Goal: Task Accomplishment & Management: Manage account settings

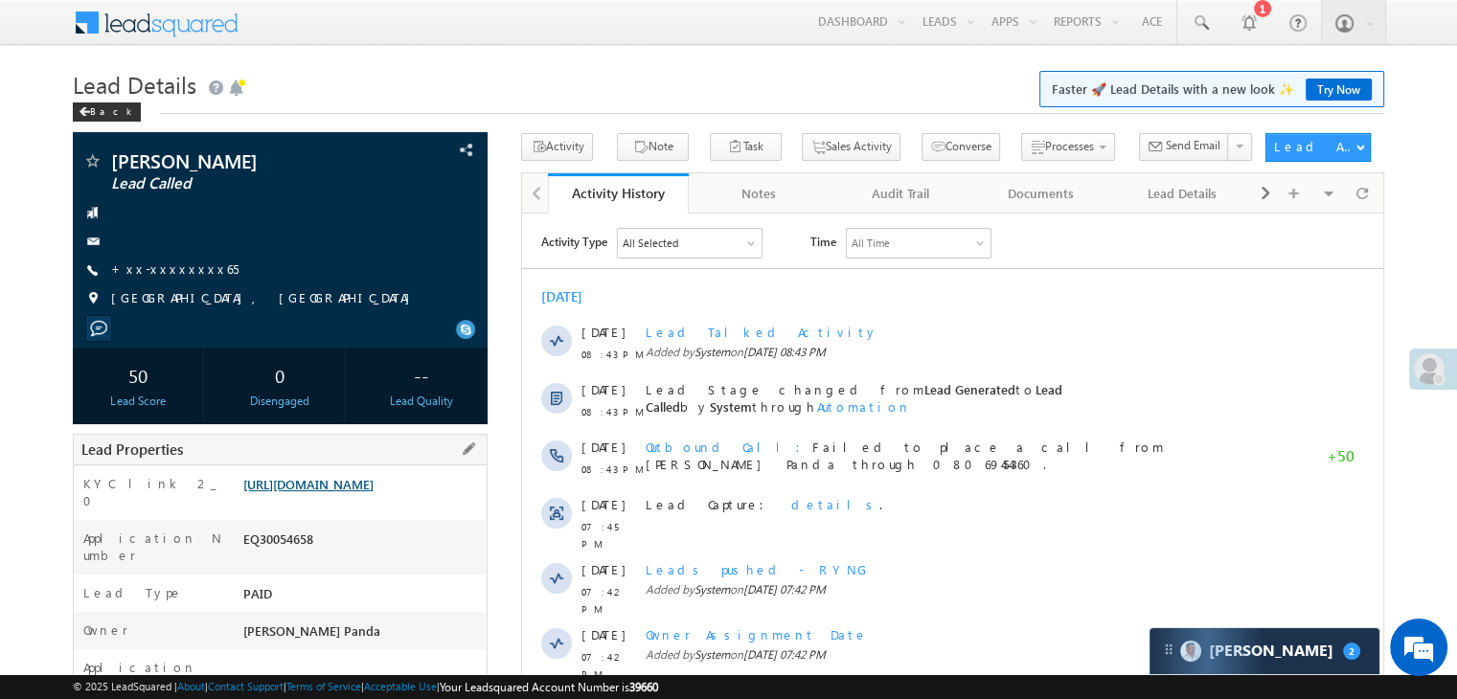
click at [334, 493] on link "https://angelbroking1-pk3em7sa.customui-test.leadsquared.com?leadId=e1f4f61e-12…" at bounding box center [308, 484] width 130 height 16
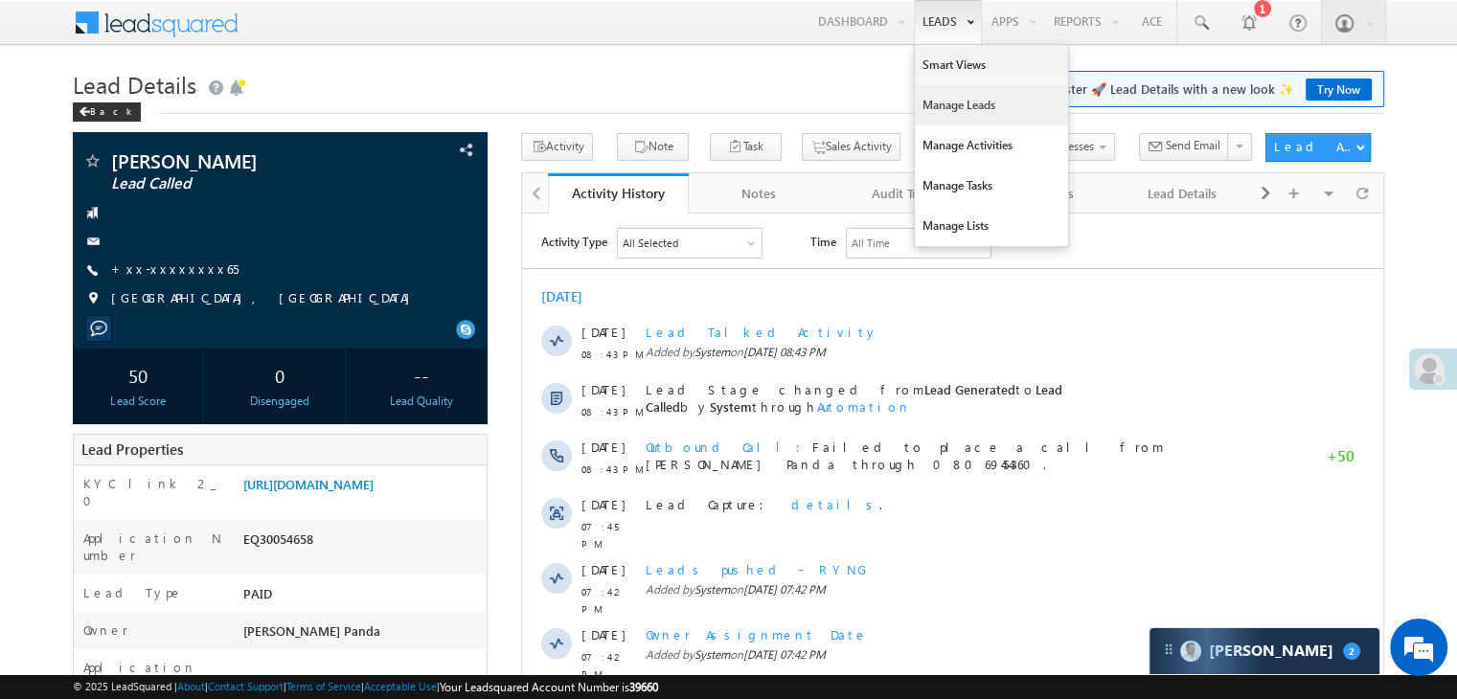
click at [939, 113] on link "Manage Leads" at bounding box center [991, 105] width 153 height 40
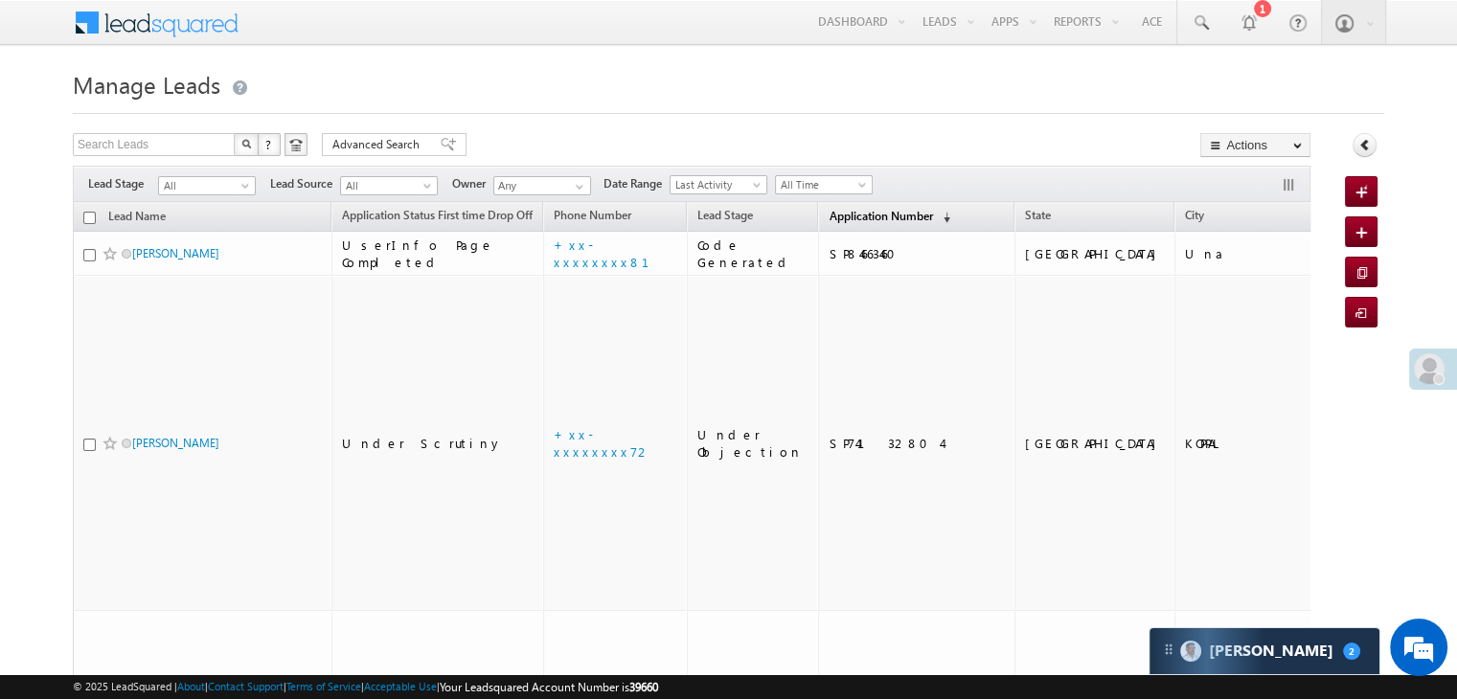
click at [831, 218] on span "Application Number" at bounding box center [880, 216] width 103 height 14
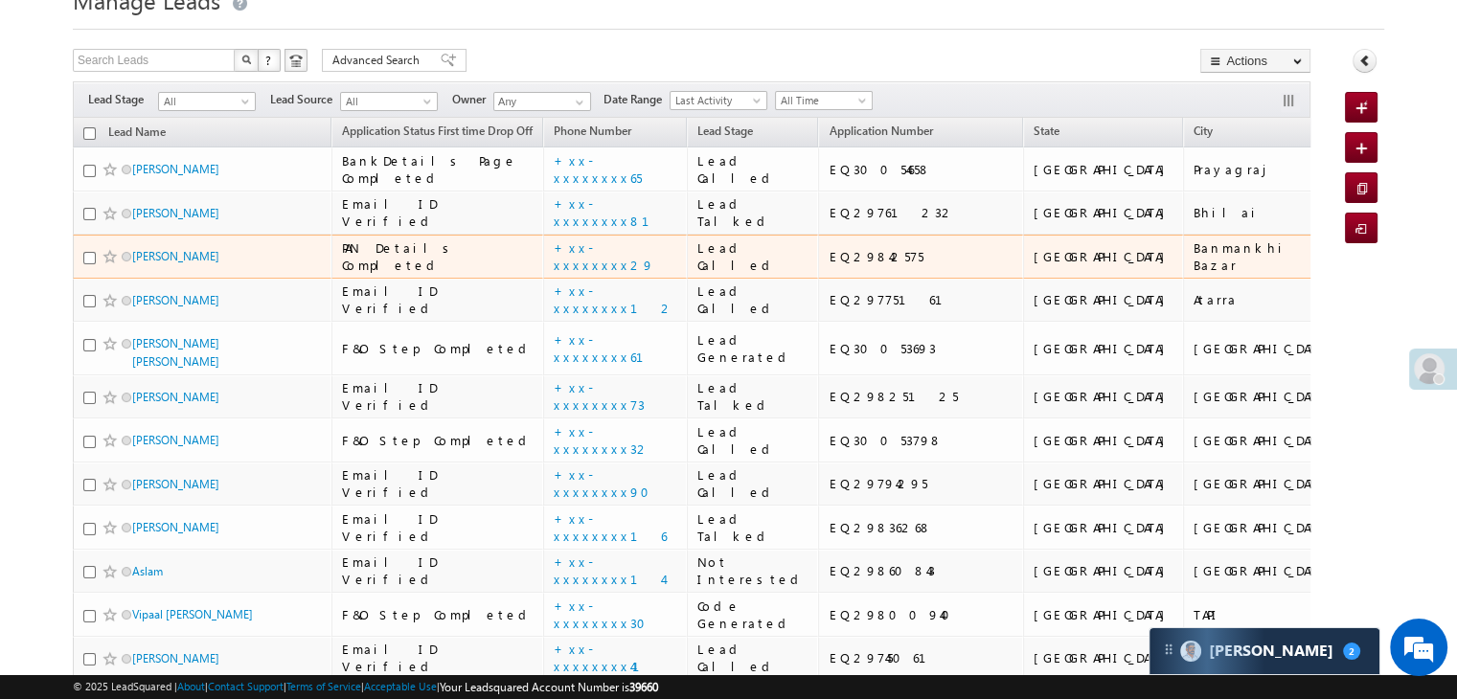
scroll to position [192, 0]
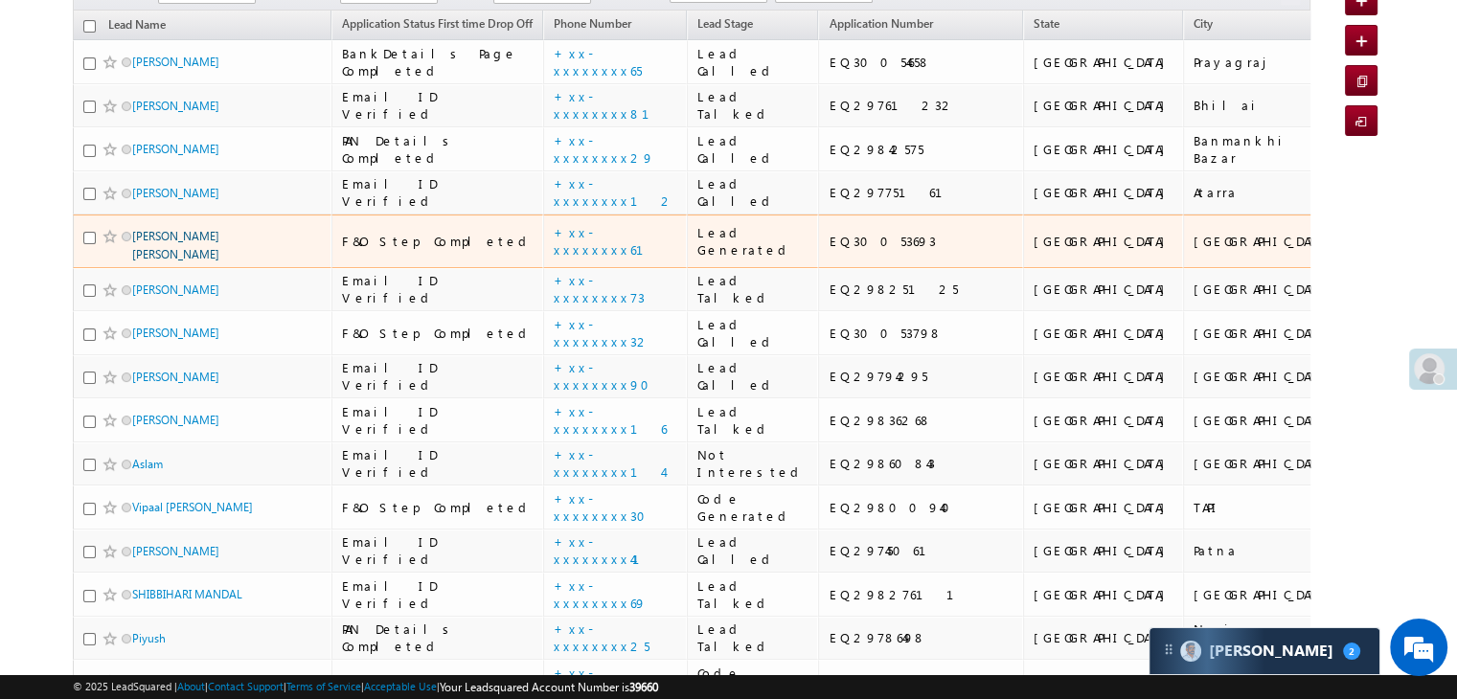
click at [190, 262] on link "Gohel sangitaben mehulbhai" at bounding box center [175, 245] width 87 height 33
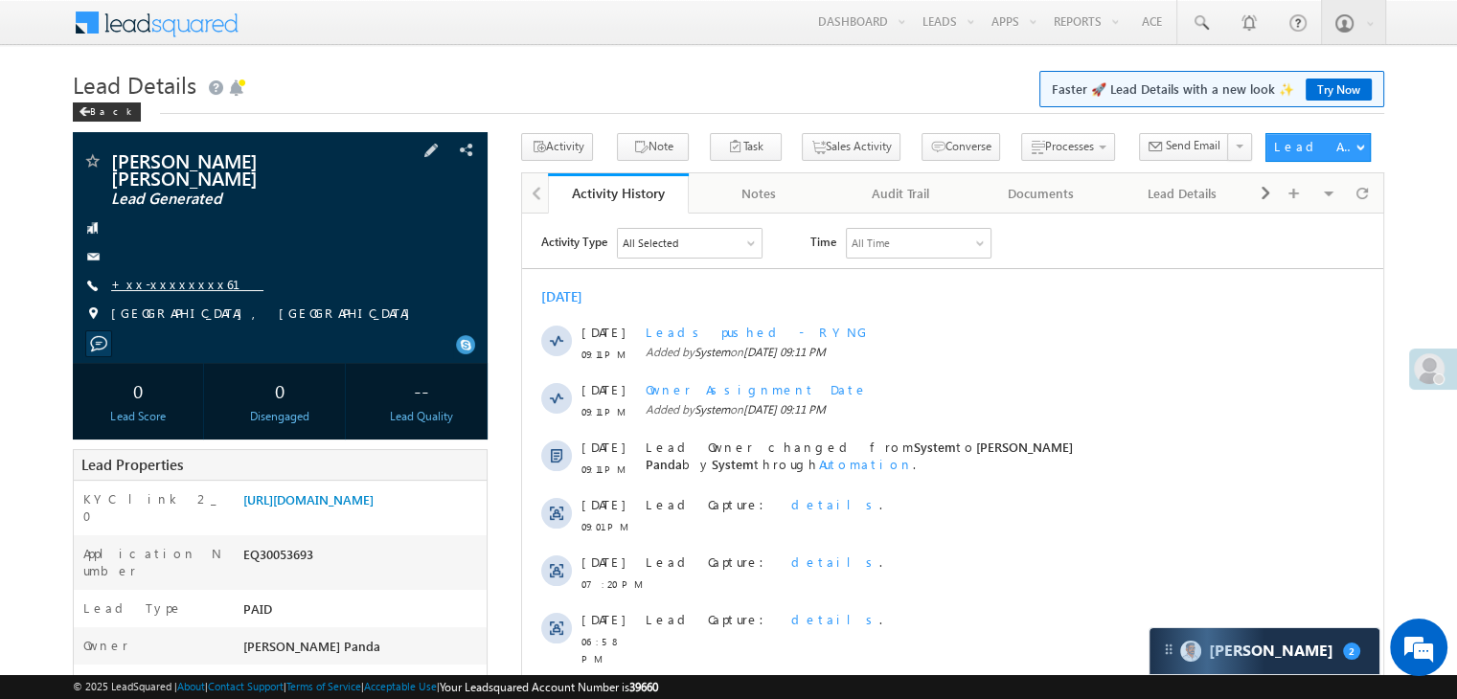
click at [172, 276] on link "+xx-xxxxxxxx61" at bounding box center [187, 284] width 152 height 16
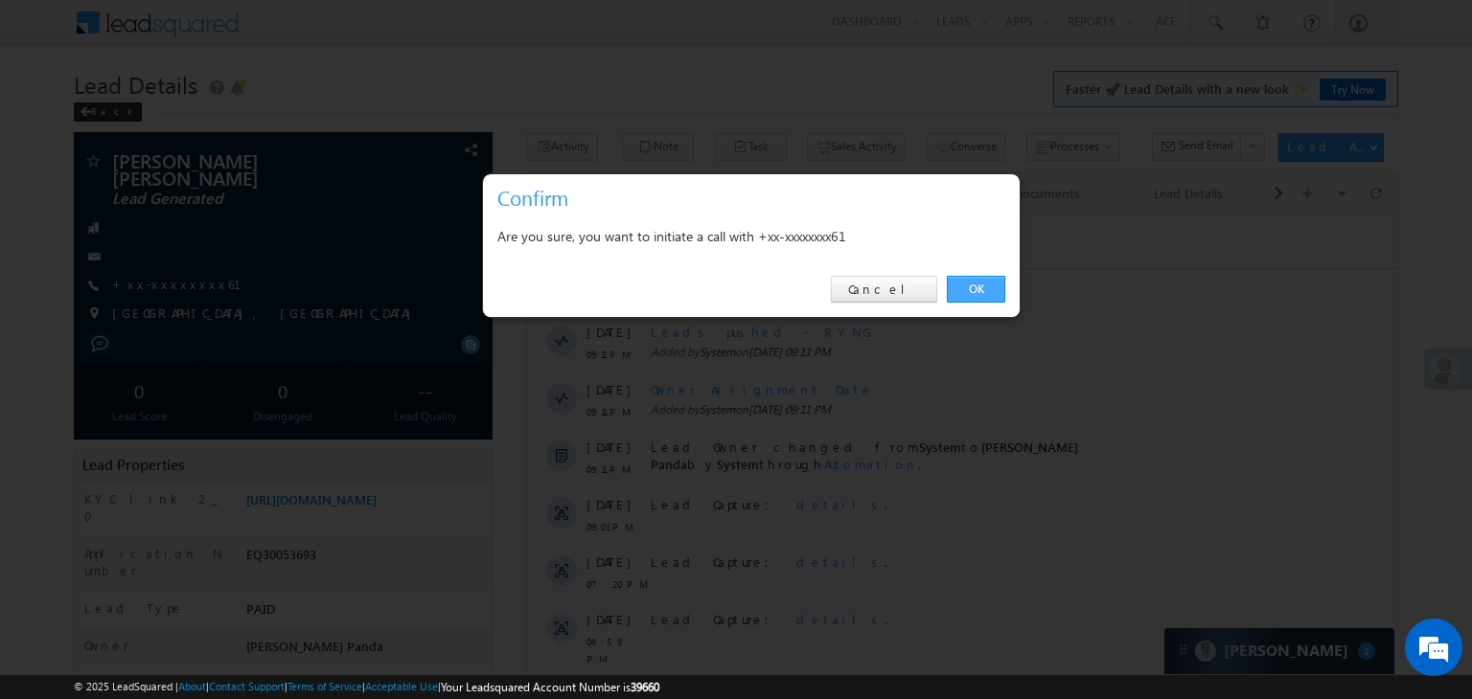
click at [980, 281] on link "OK" at bounding box center [976, 289] width 58 height 27
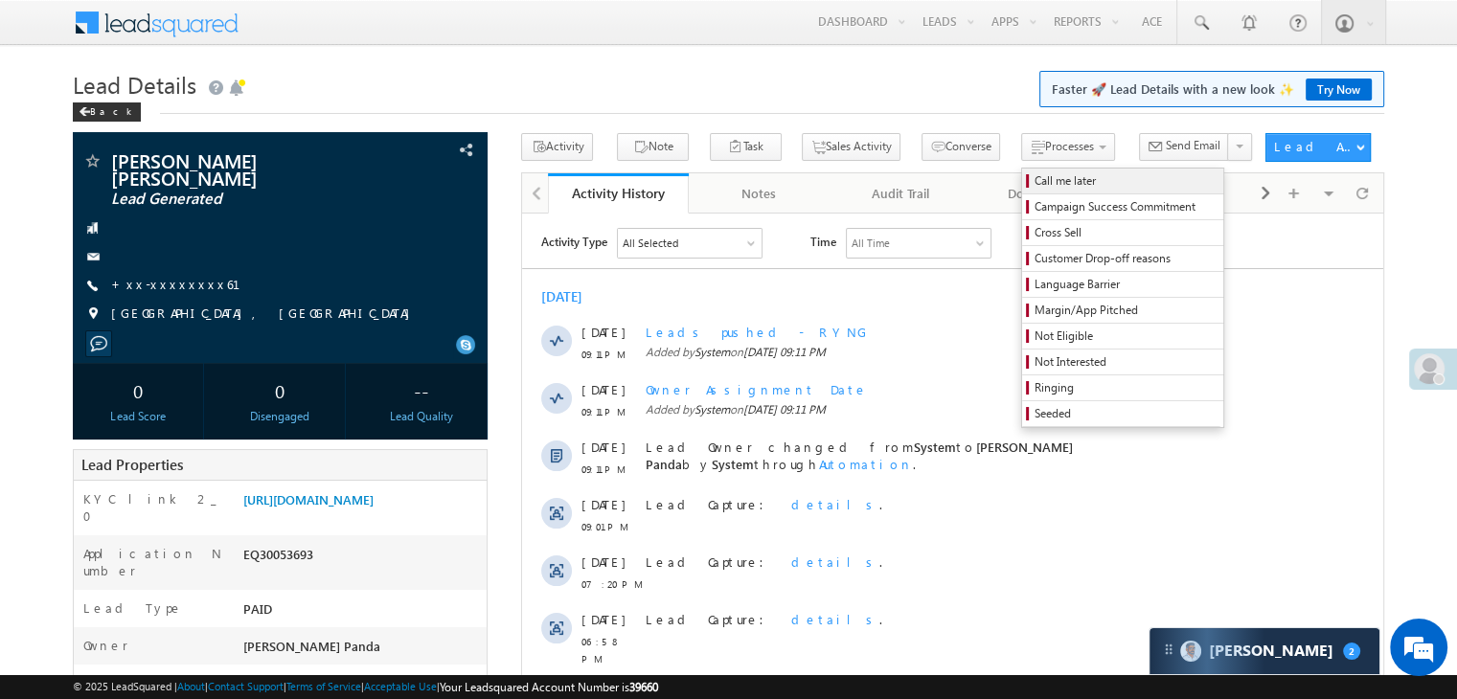
click at [1035, 178] on span "Call me later" at bounding box center [1126, 180] width 182 height 17
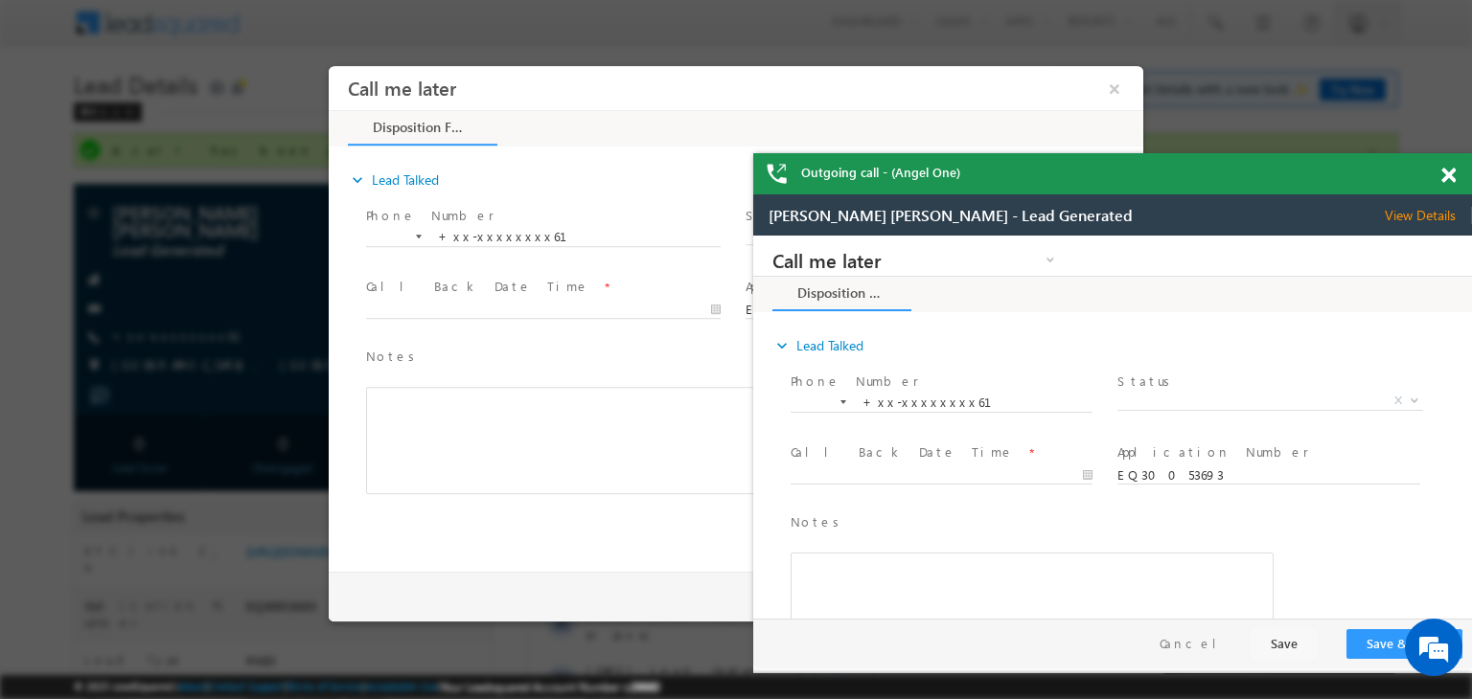
click at [1236, 399] on span "X" at bounding box center [1269, 401] width 305 height 19
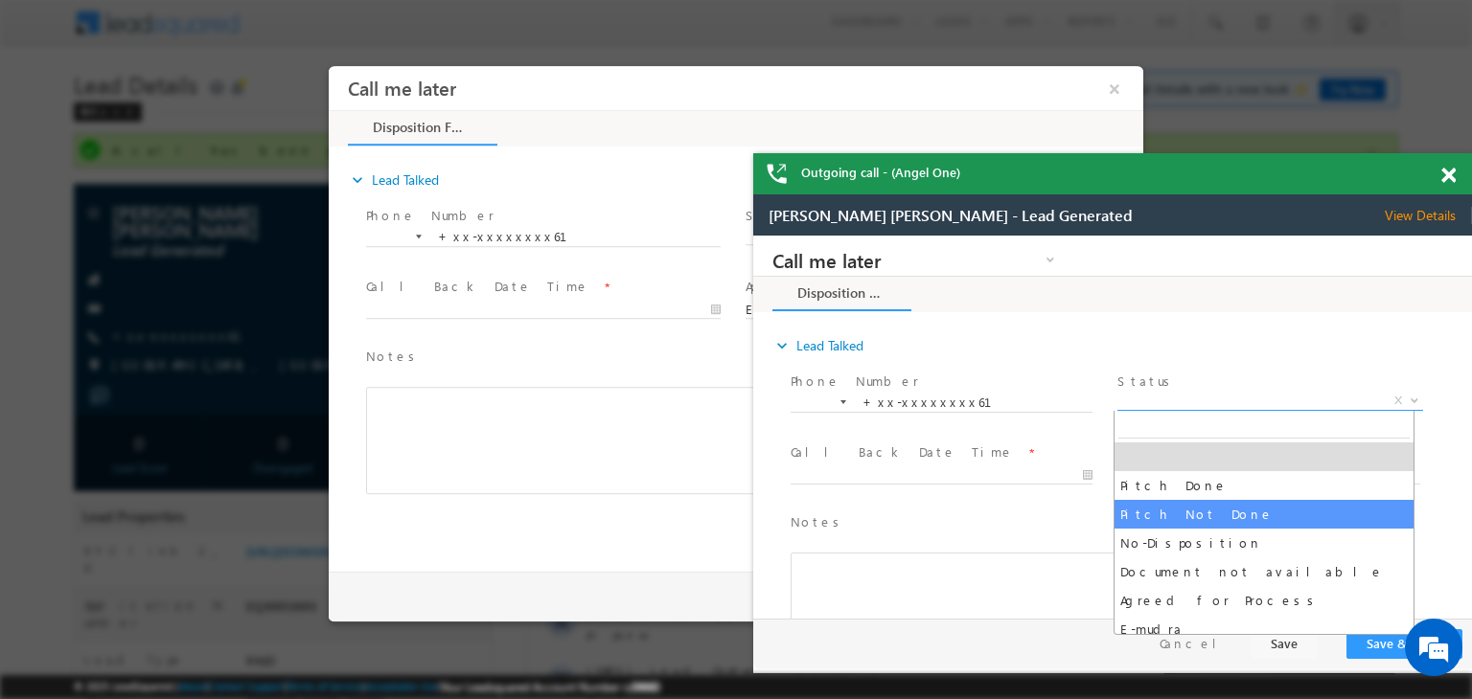
select select "Pitch Not Done"
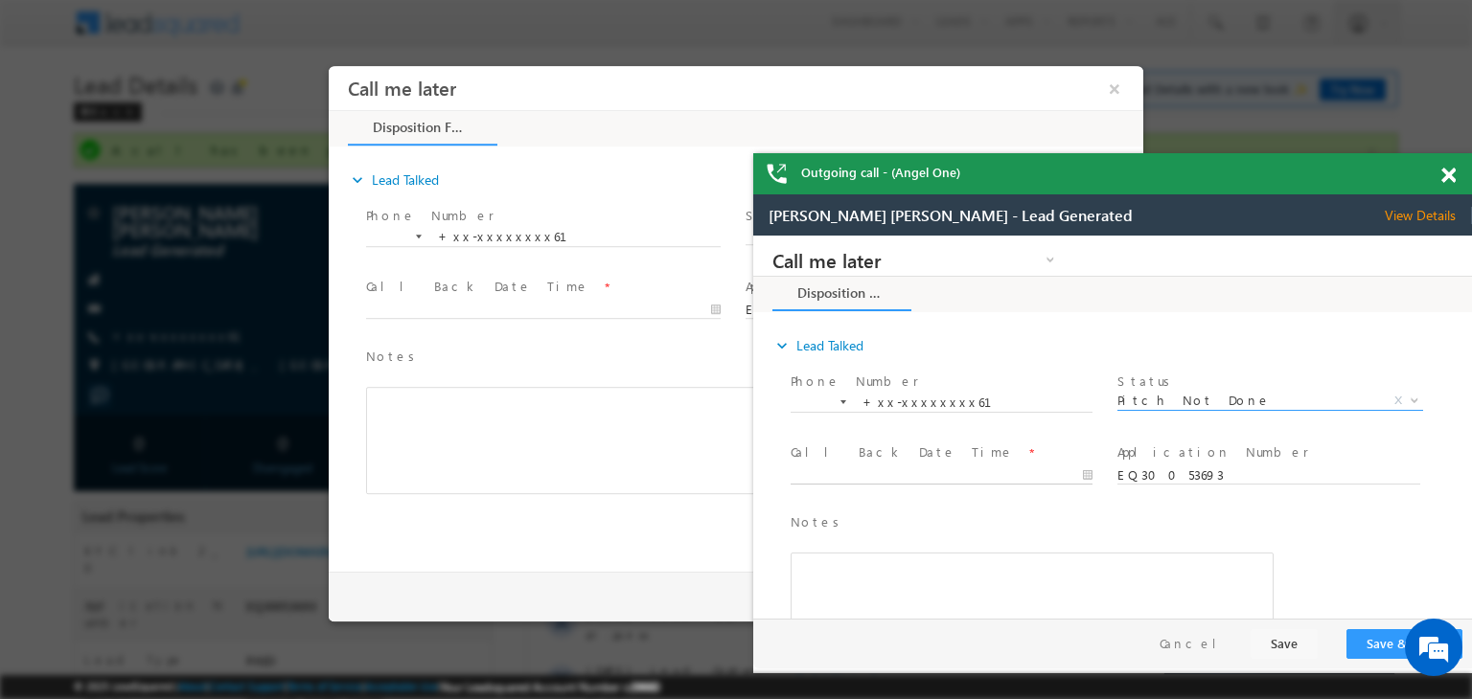
type input "10/05/25 9:49 PM"
click at [997, 481] on input "10/05/25 9:49 PM" at bounding box center [942, 476] width 302 height 19
click at [1380, 638] on button "Save & Close" at bounding box center [1404, 645] width 116 height 30
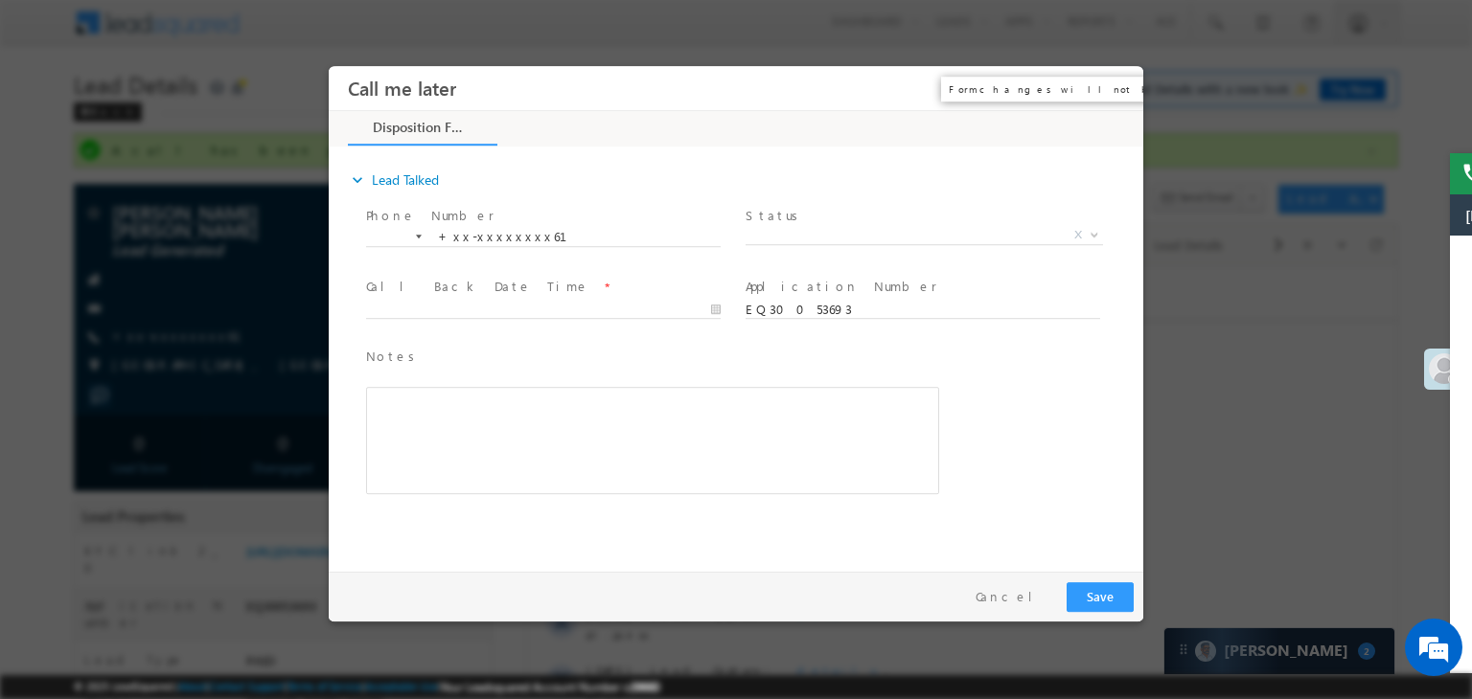
click at [1112, 88] on button "×" at bounding box center [1114, 88] width 33 height 35
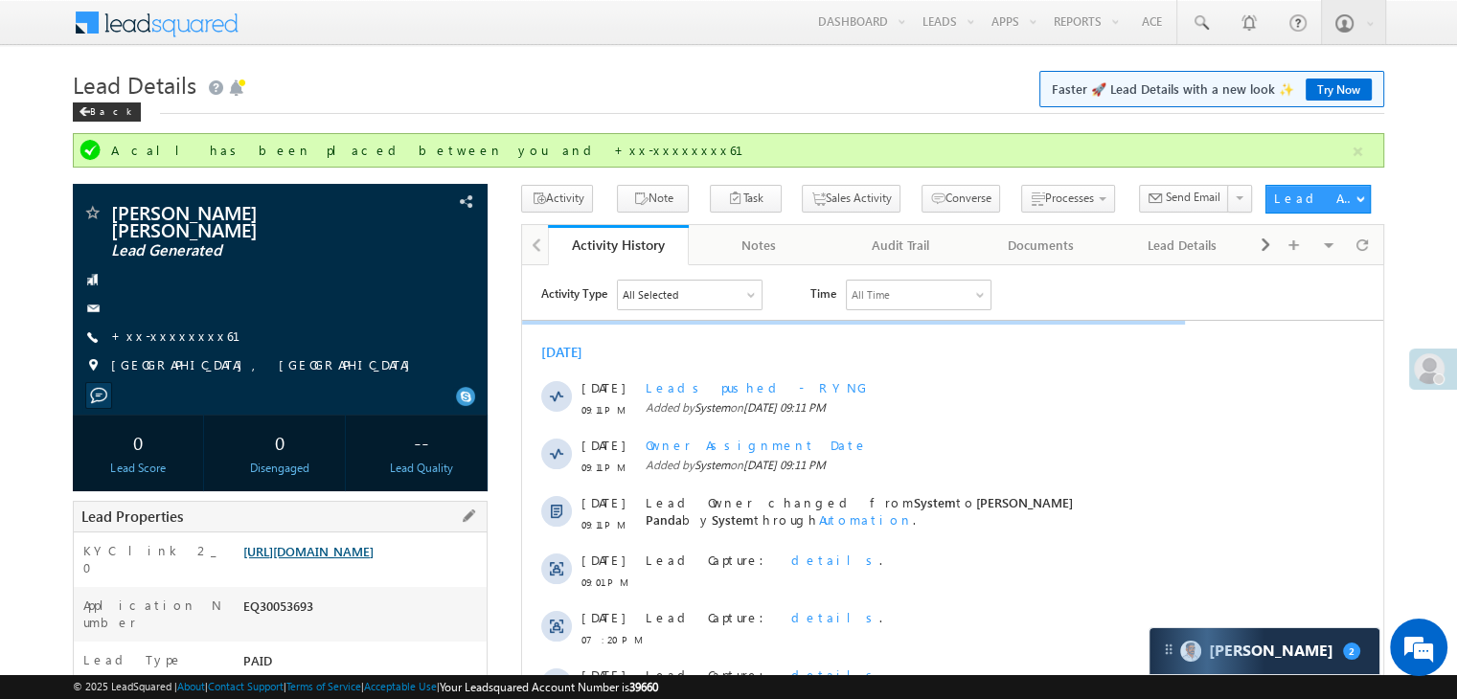
click at [374, 550] on link "https://angelbroking1-pk3em7sa.customui-test.leadsquared.com?leadId=16bacdff-b1…" at bounding box center [308, 551] width 130 height 16
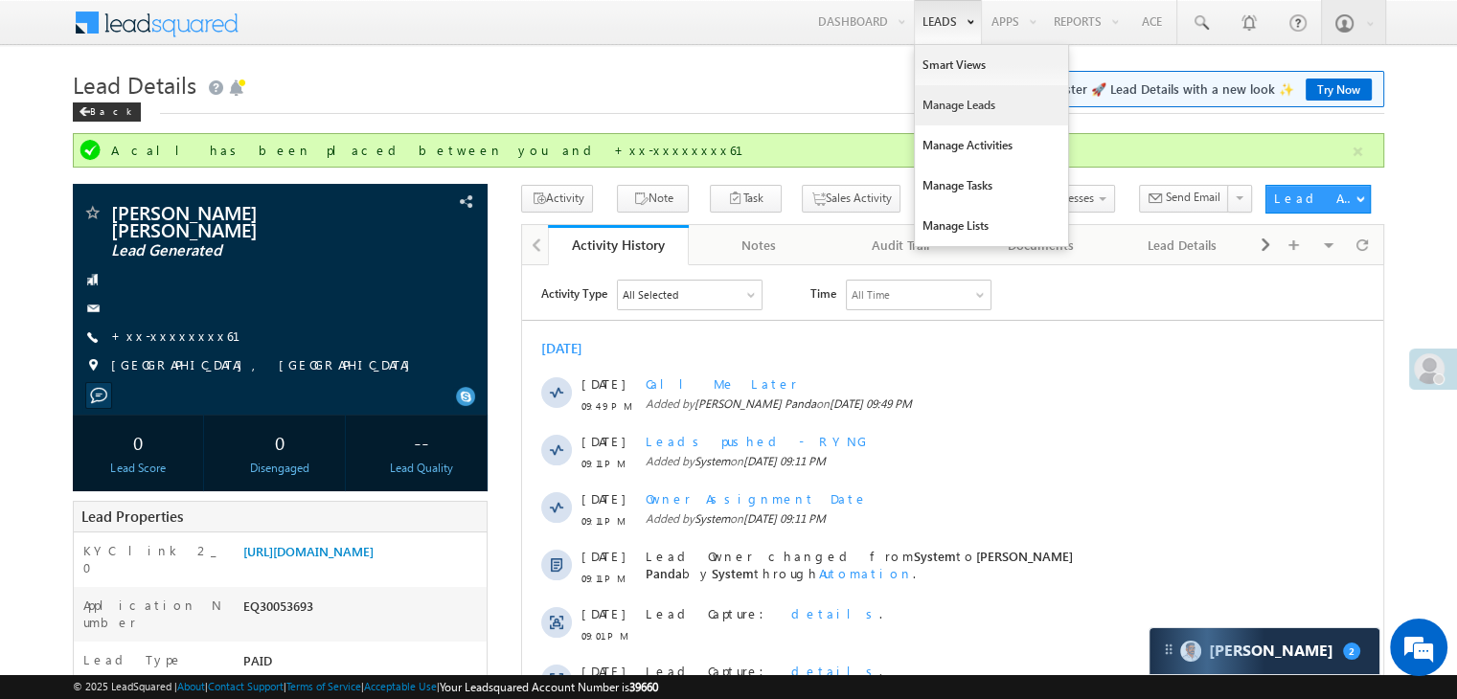
click at [938, 99] on link "Manage Leads" at bounding box center [991, 105] width 153 height 40
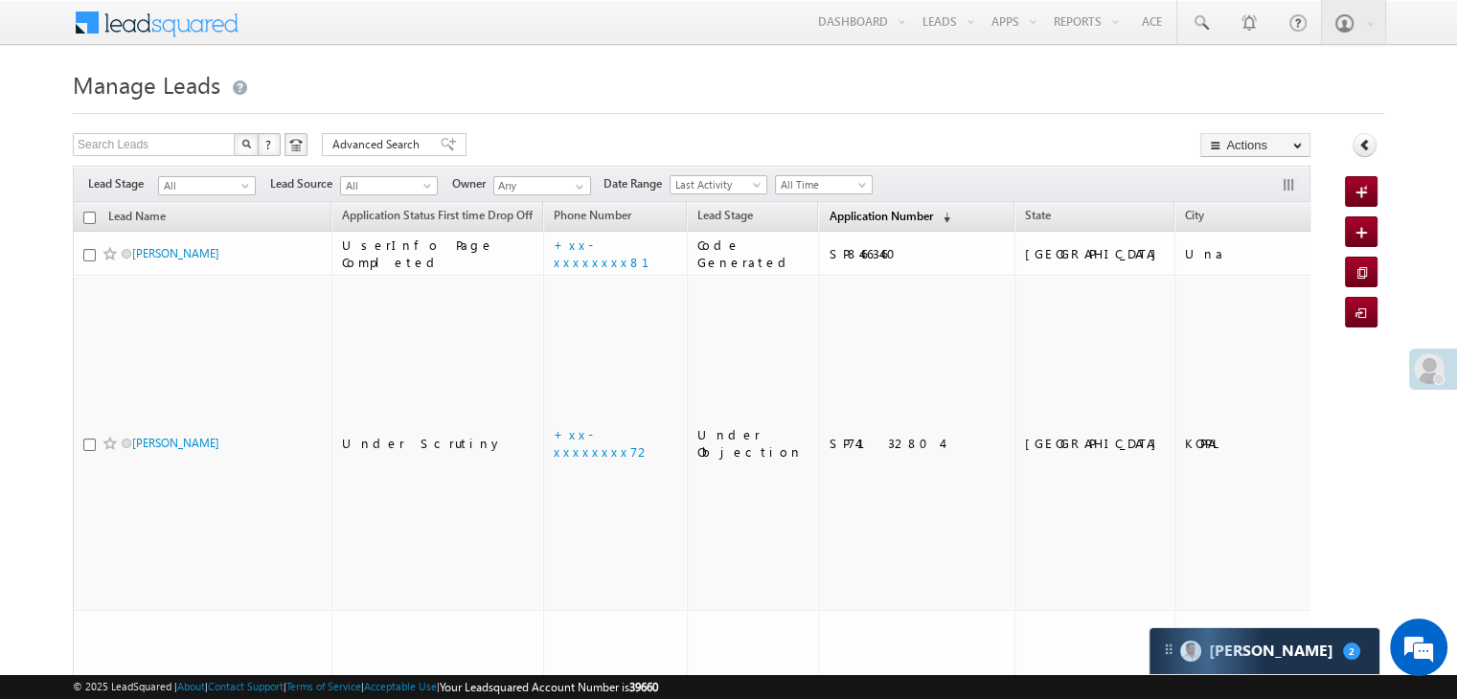
click at [837, 216] on span "Application Number" at bounding box center [880, 216] width 103 height 14
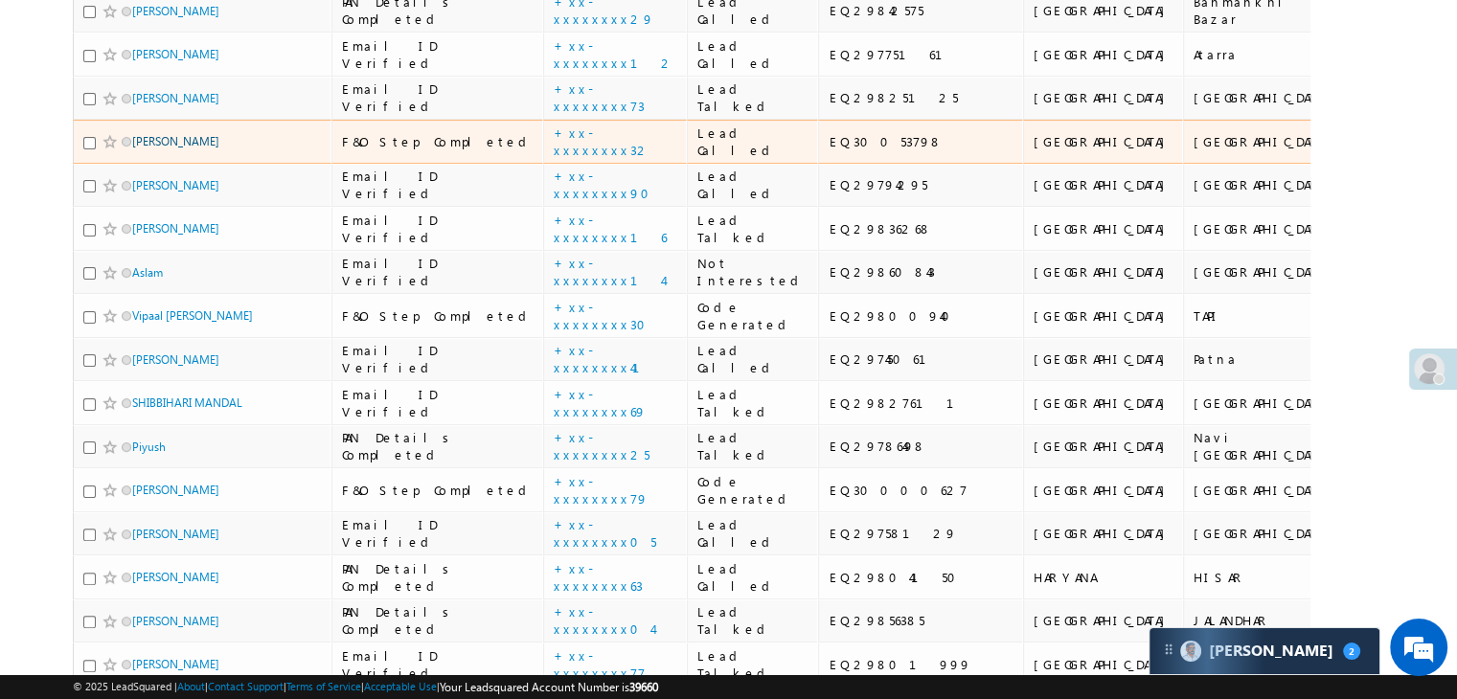
click at [169, 149] on link "Baldewa Ram" at bounding box center [175, 141] width 87 height 14
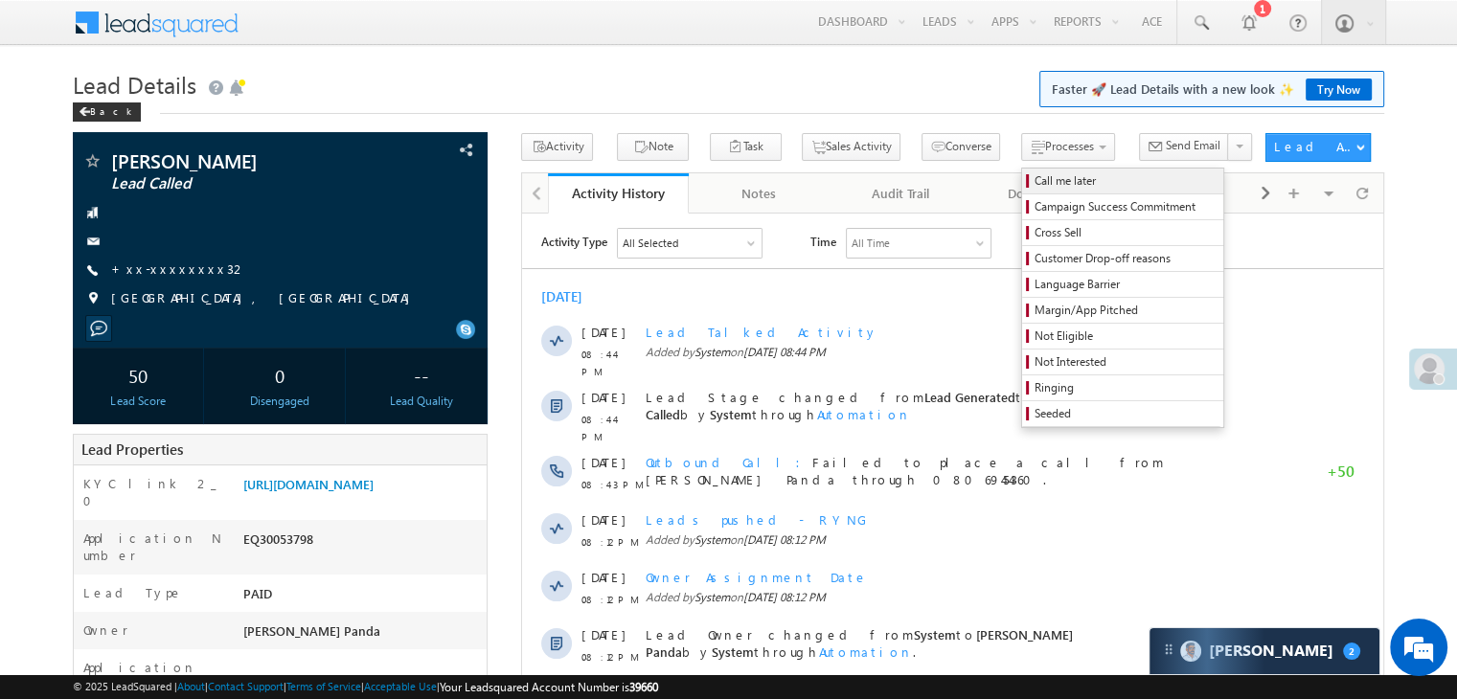
click at [1038, 177] on span "Call me later" at bounding box center [1126, 180] width 182 height 17
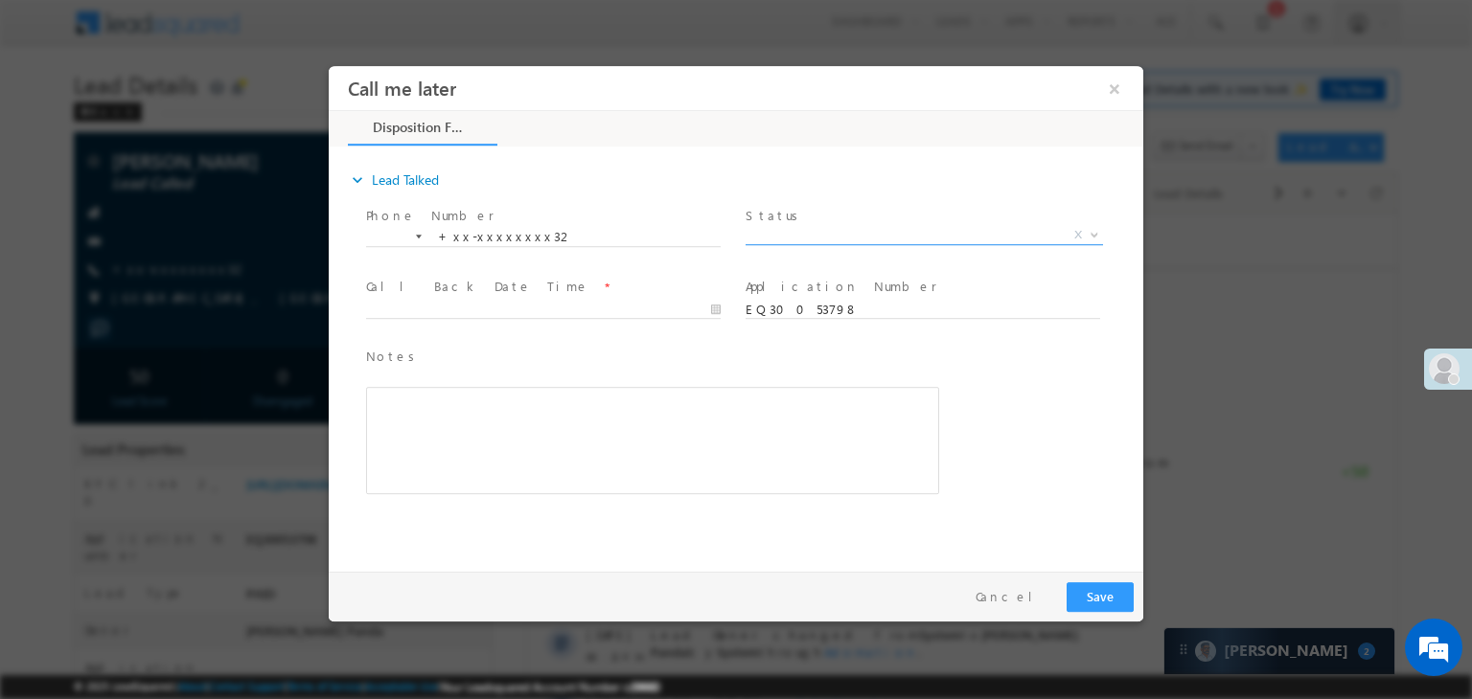
click at [939, 234] on span "X" at bounding box center [923, 235] width 357 height 19
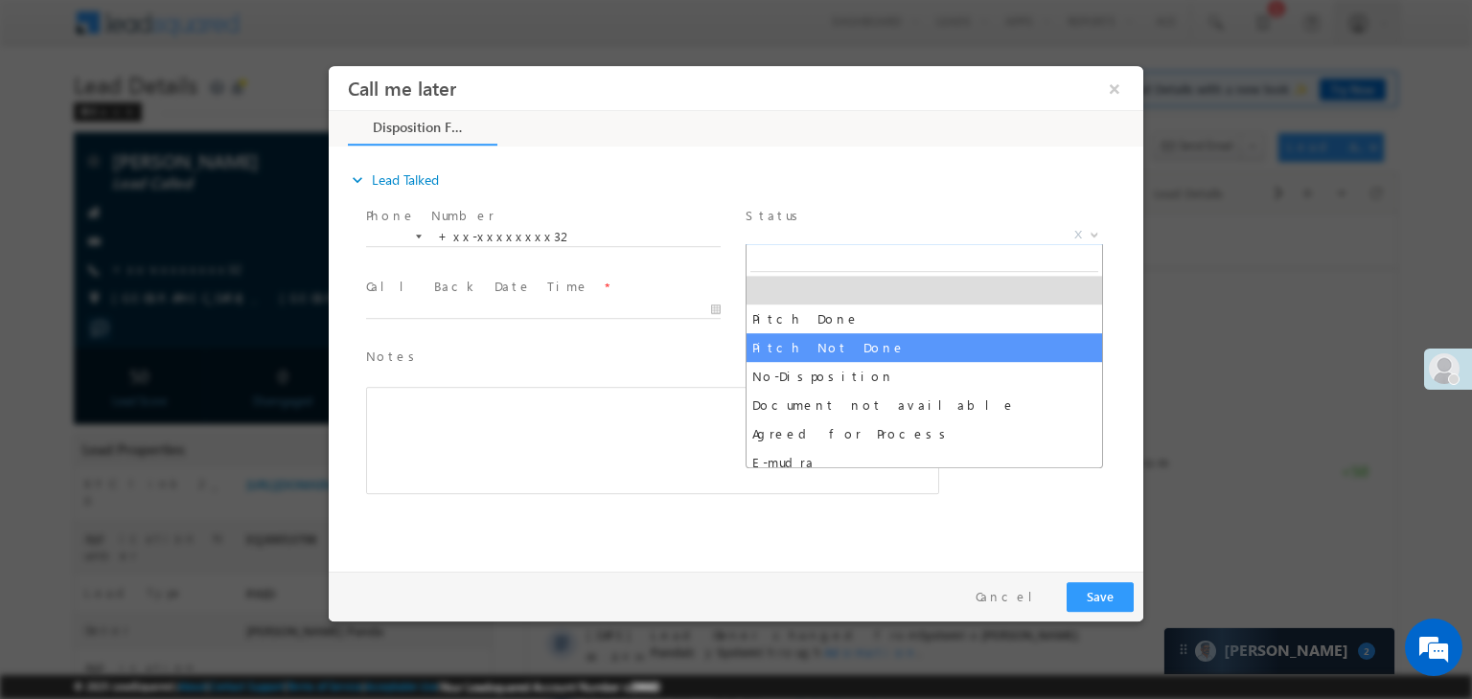
select select "Pitch Not Done"
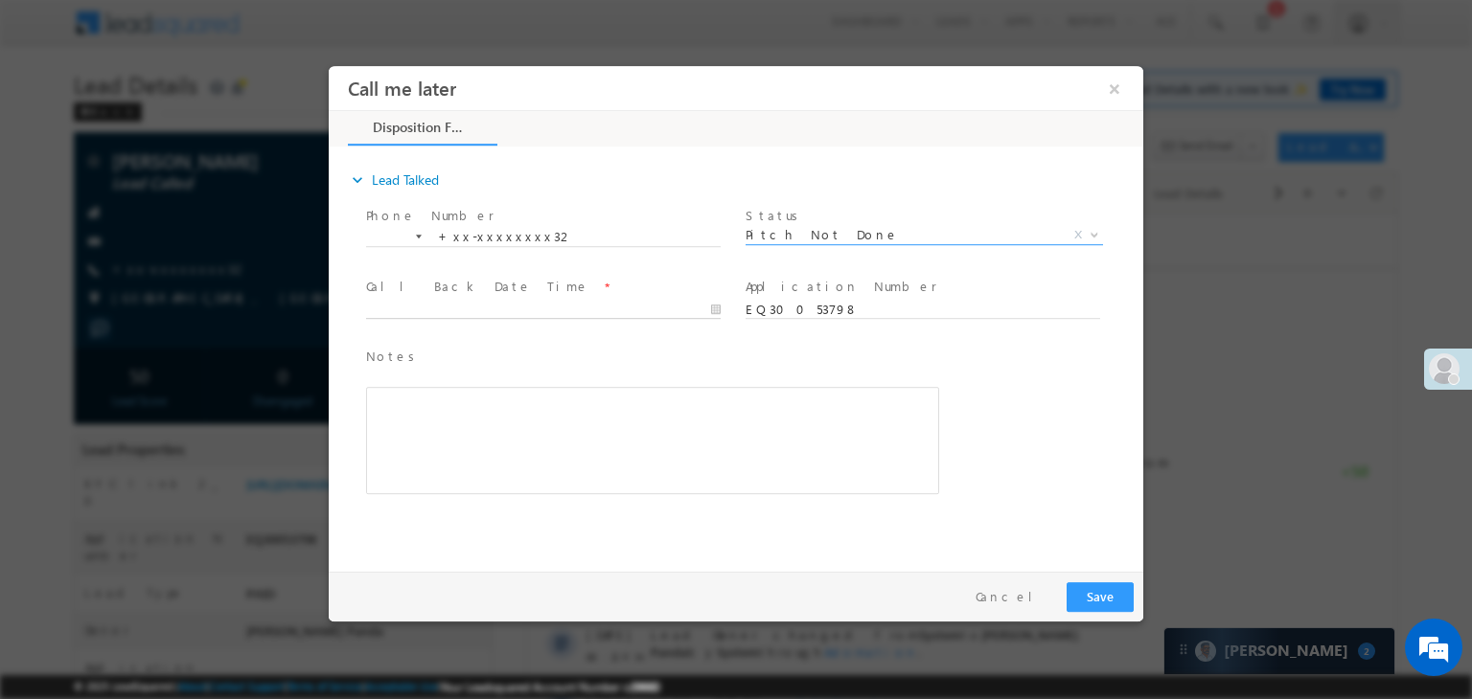
type input "10/05/25 9:52 PM"
click at [609, 309] on input "10/05/25 9:52 PM" at bounding box center [543, 310] width 355 height 19
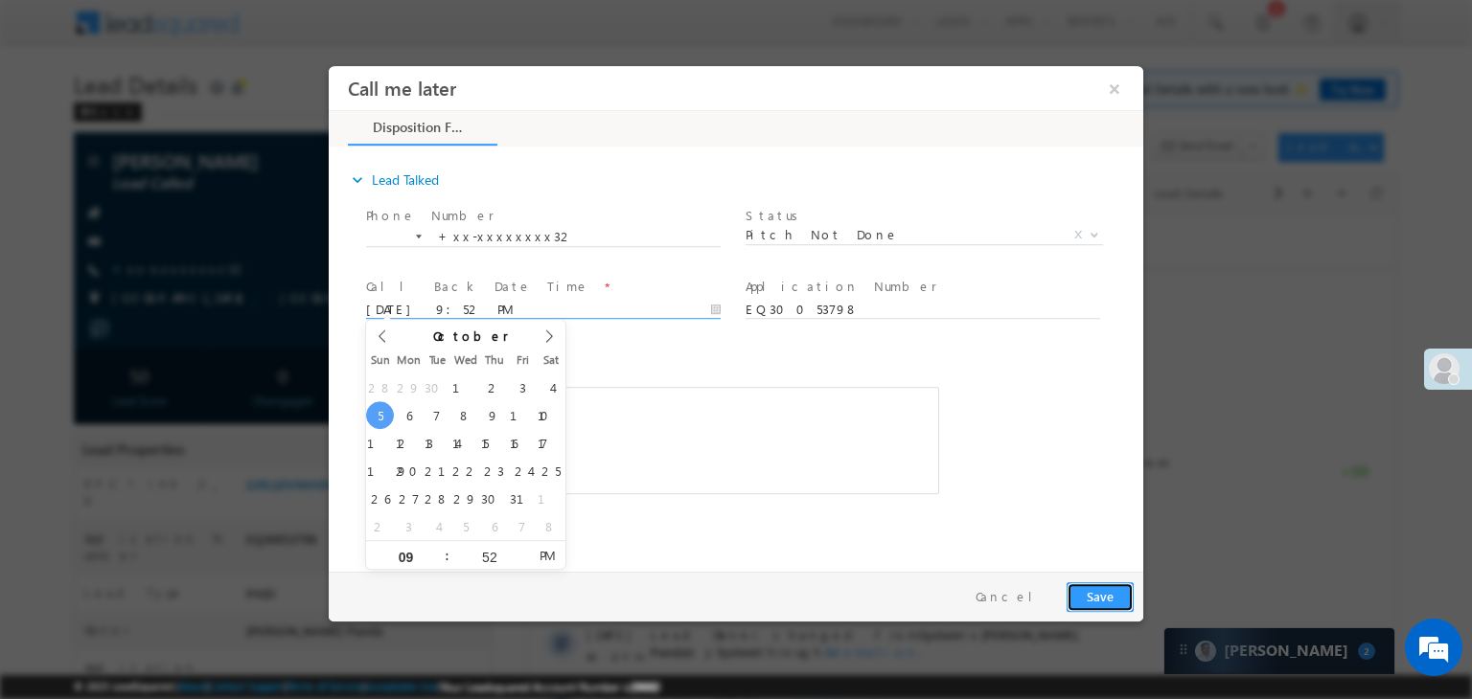
click at [1112, 598] on button "Save" at bounding box center [1099, 598] width 67 height 30
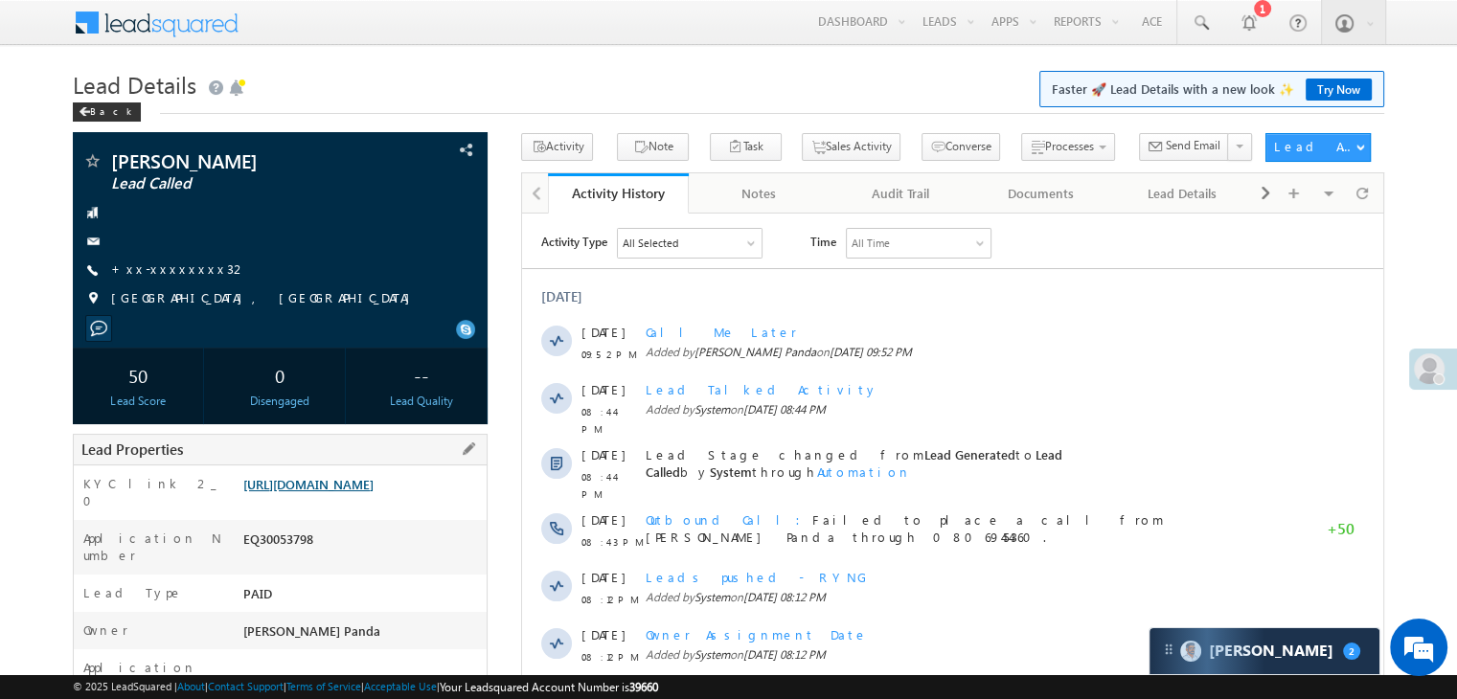
click at [374, 493] on link "https://angelbroking1-pk3em7sa.customui-test.leadsquared.com?leadId=2940589a-0b…" at bounding box center [308, 484] width 130 height 16
click at [101, 109] on div "Back" at bounding box center [107, 112] width 68 height 19
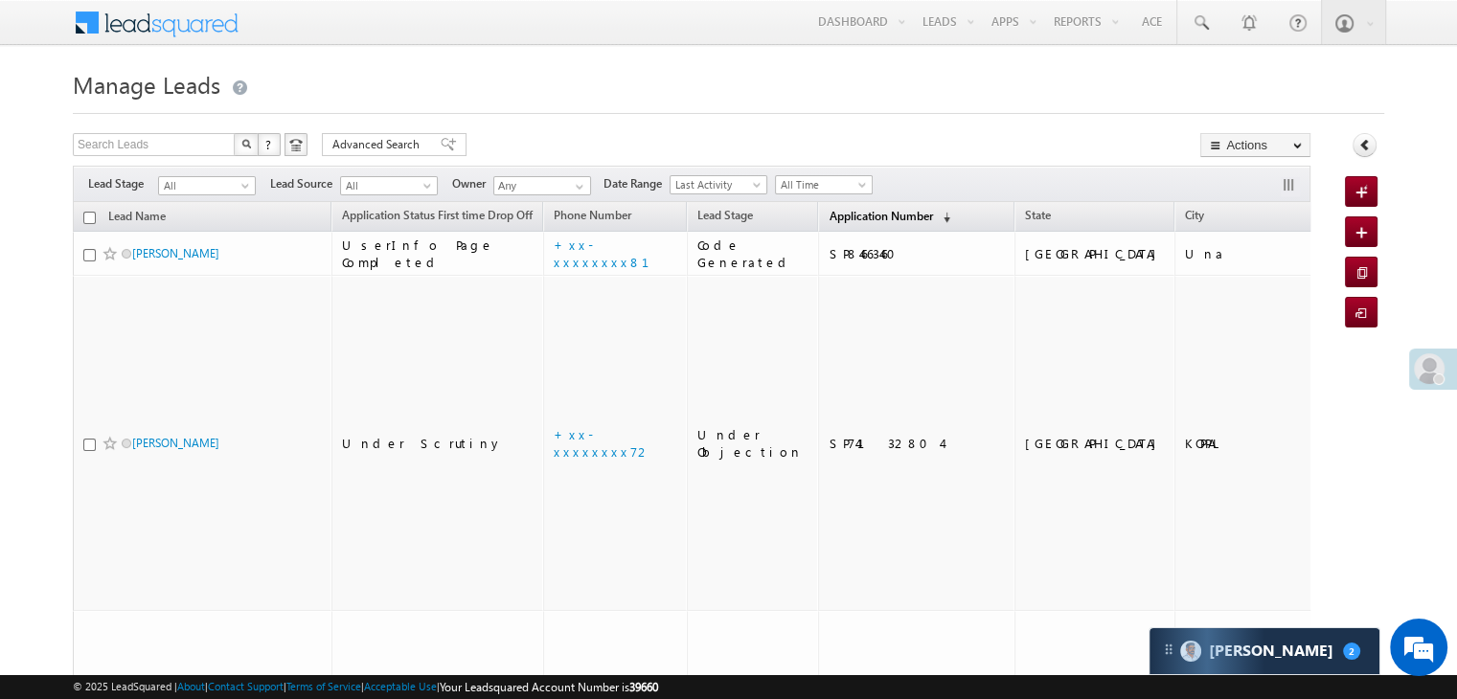
click at [832, 212] on span "Application Number" at bounding box center [880, 216] width 103 height 14
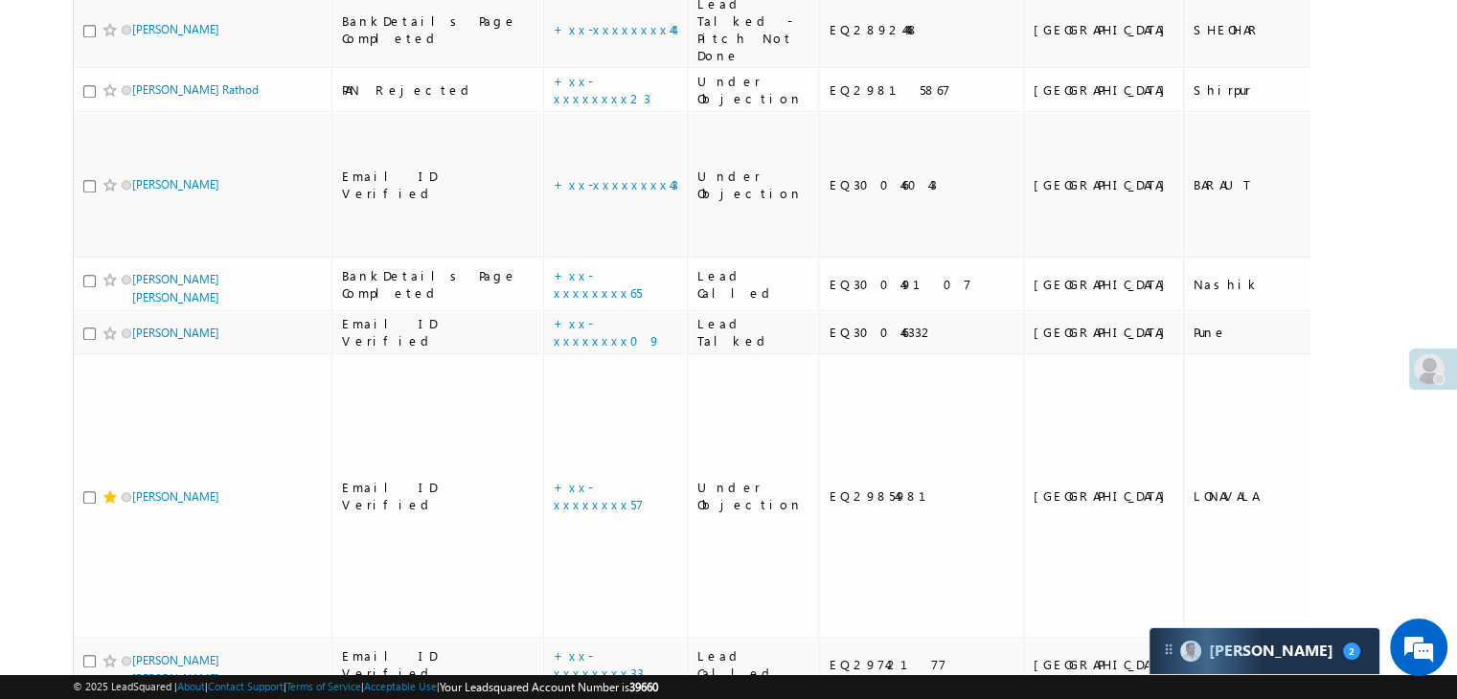
scroll to position [2300, 0]
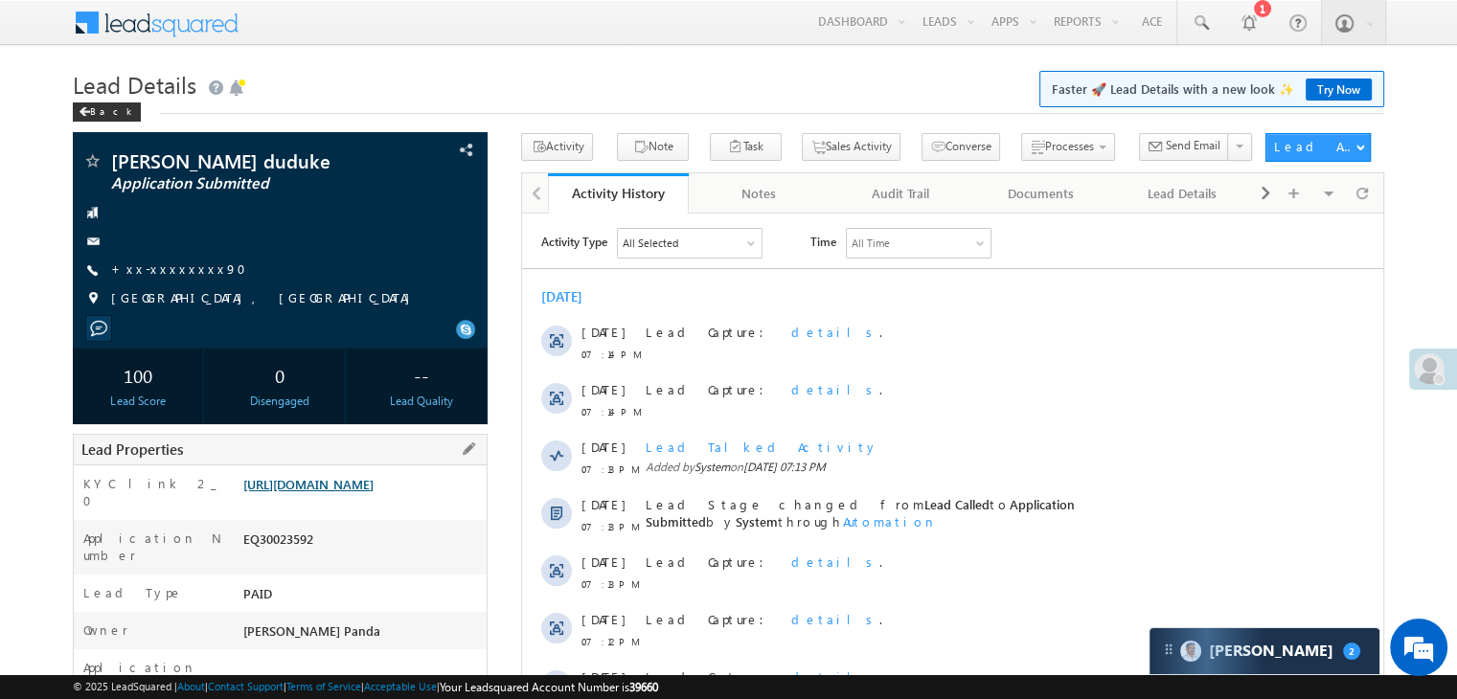
click at [374, 493] on link "[URL][DOMAIN_NAME]" at bounding box center [308, 484] width 130 height 16
click at [96, 113] on div "Back" at bounding box center [107, 112] width 68 height 19
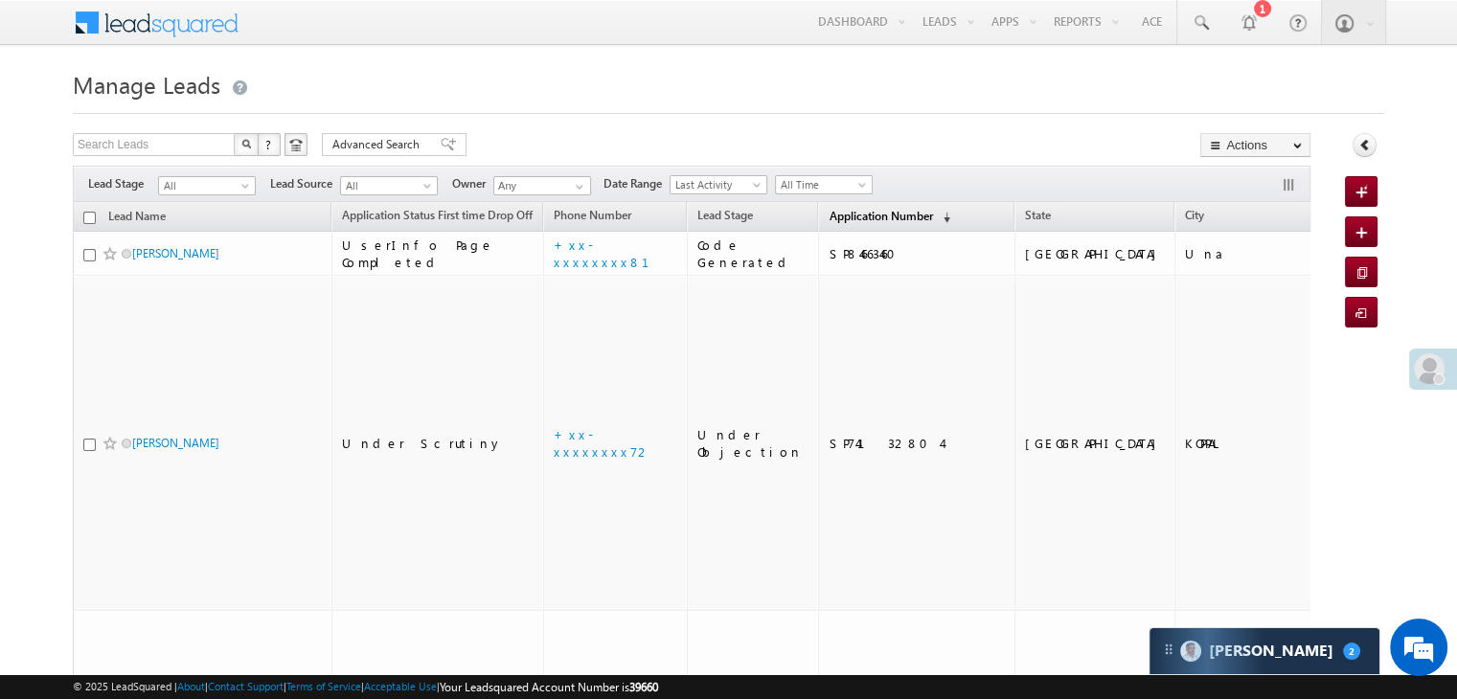
click at [847, 220] on span "Application Number" at bounding box center [880, 216] width 103 height 14
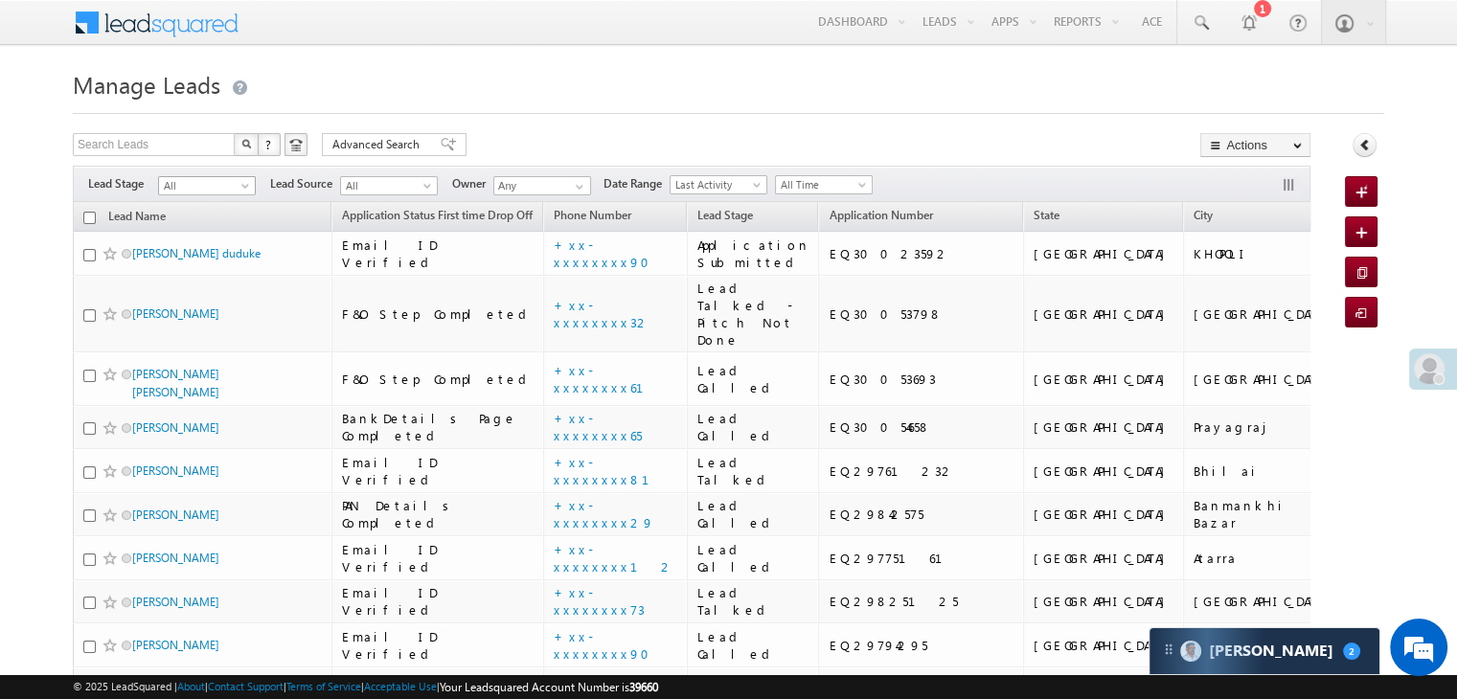
click at [241, 189] on span at bounding box center [247, 189] width 15 height 15
click at [214, 218] on link "Lead Generated" at bounding box center [207, 226] width 97 height 17
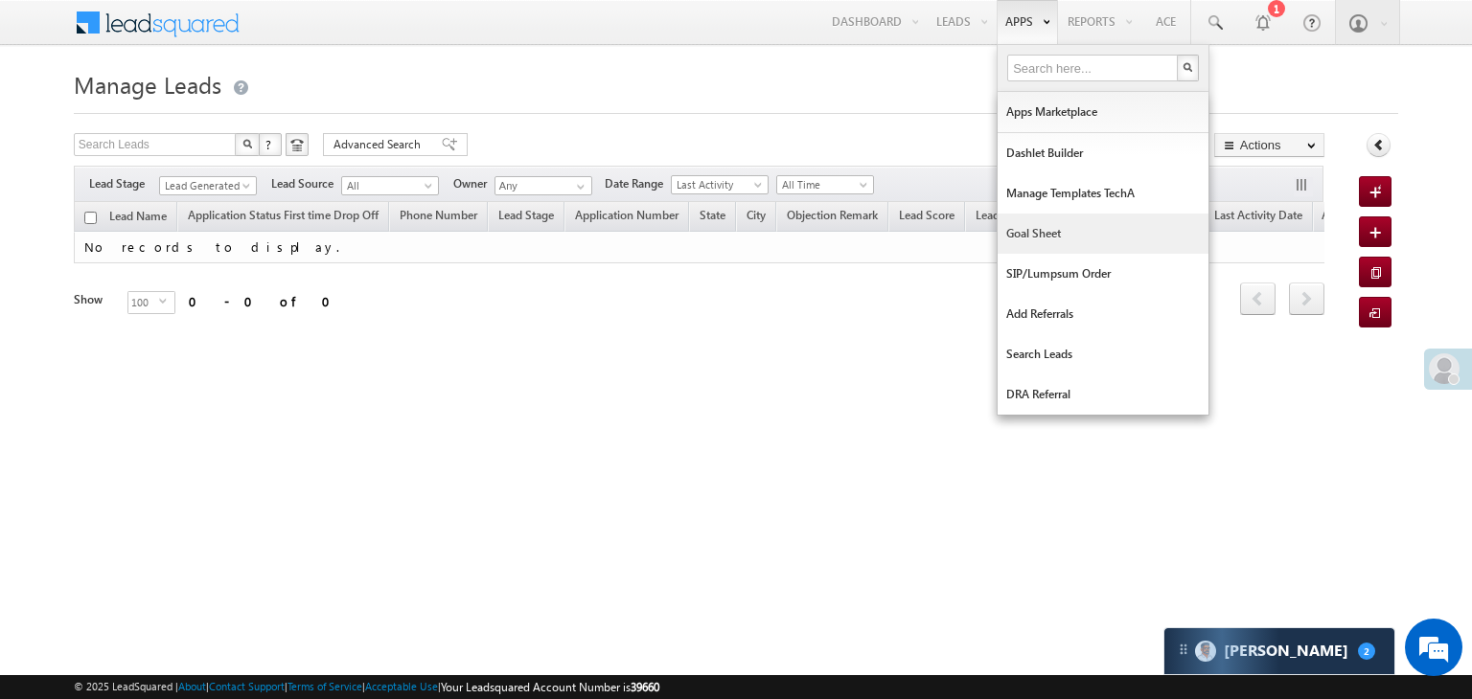
click at [1025, 233] on link "Goal Sheet" at bounding box center [1102, 234] width 211 height 40
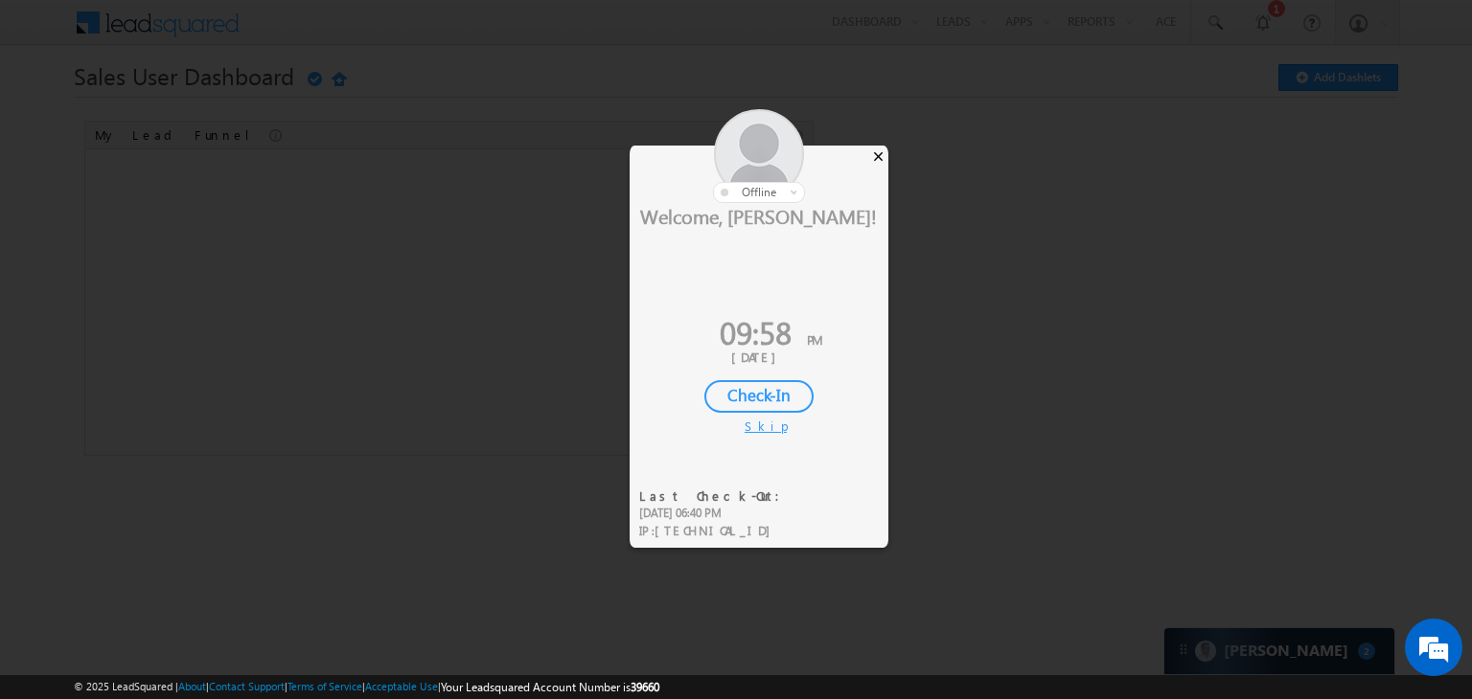
click at [881, 149] on div "×" at bounding box center [878, 156] width 20 height 21
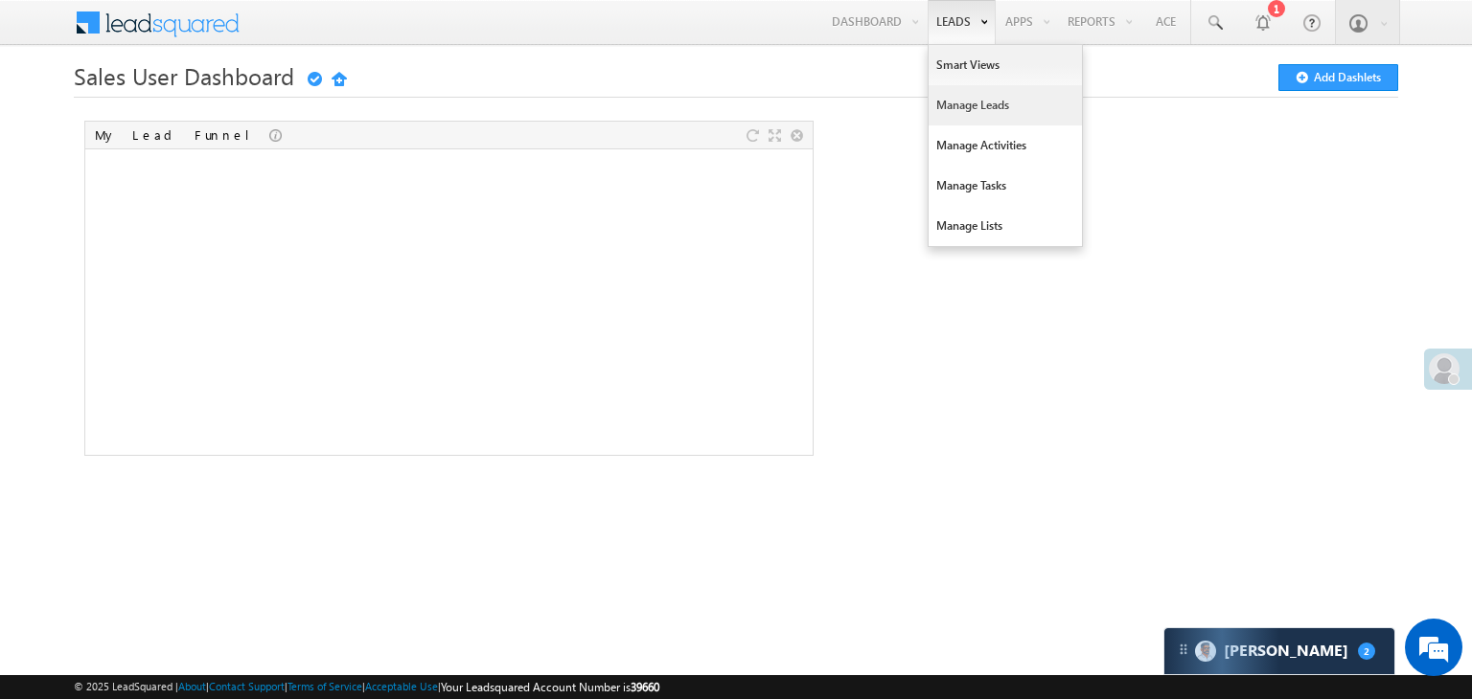
click at [970, 103] on link "Manage Leads" at bounding box center [1004, 105] width 153 height 40
